Goal: Check status: Check status

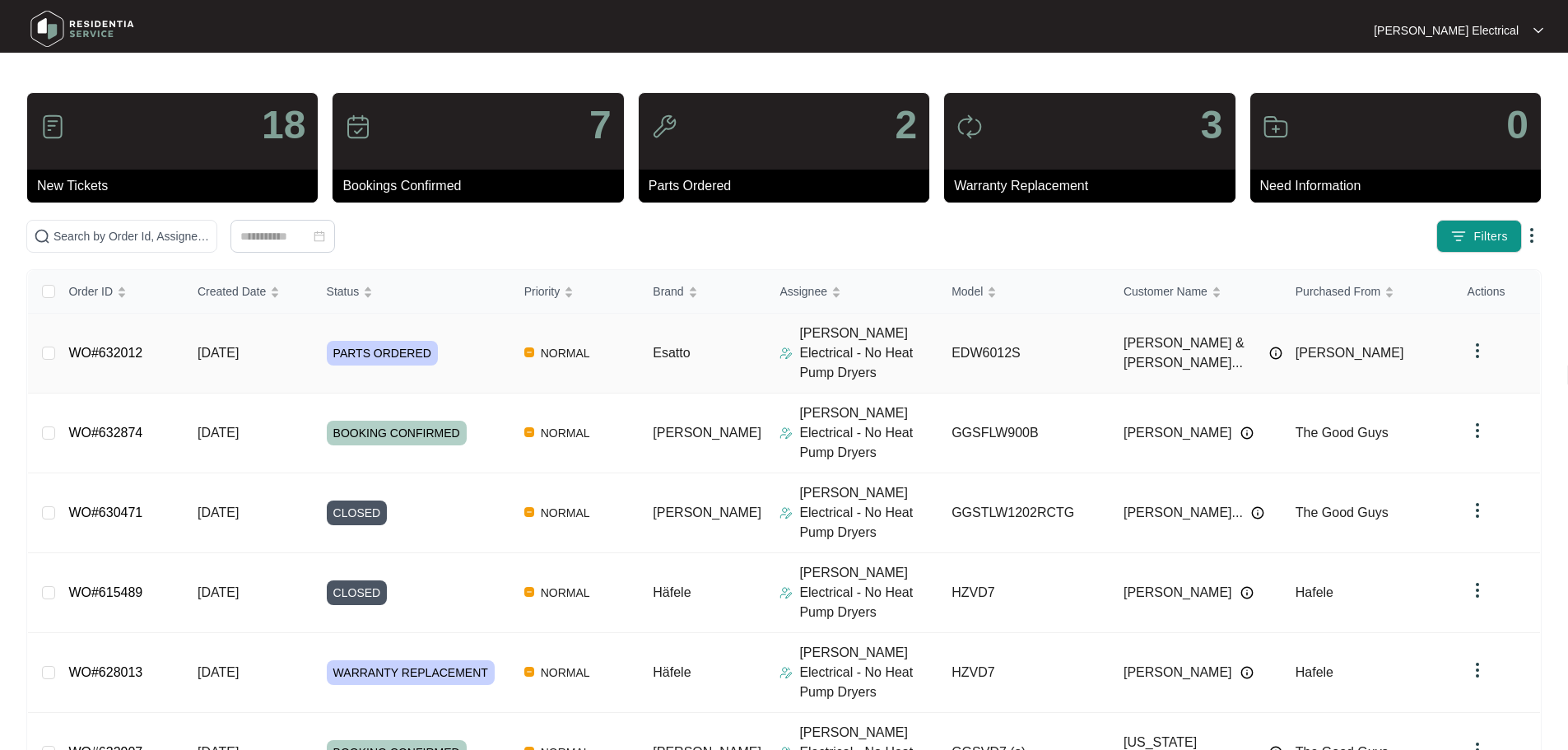
click at [392, 341] on span "PARTS ORDERED" at bounding box center [382, 352] width 111 height 24
click at [401, 341] on span "PARTS ORDERED" at bounding box center [382, 352] width 111 height 24
